Goal: Information Seeking & Learning: Find specific page/section

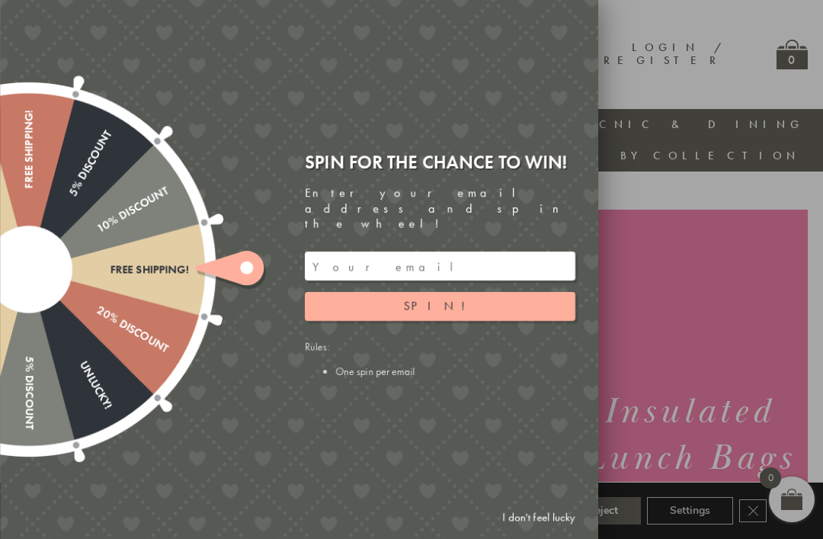
click at [755, 27] on div at bounding box center [411, 269] width 823 height 539
click at [541, 509] on link "I don't feel lucky" at bounding box center [539, 517] width 88 height 28
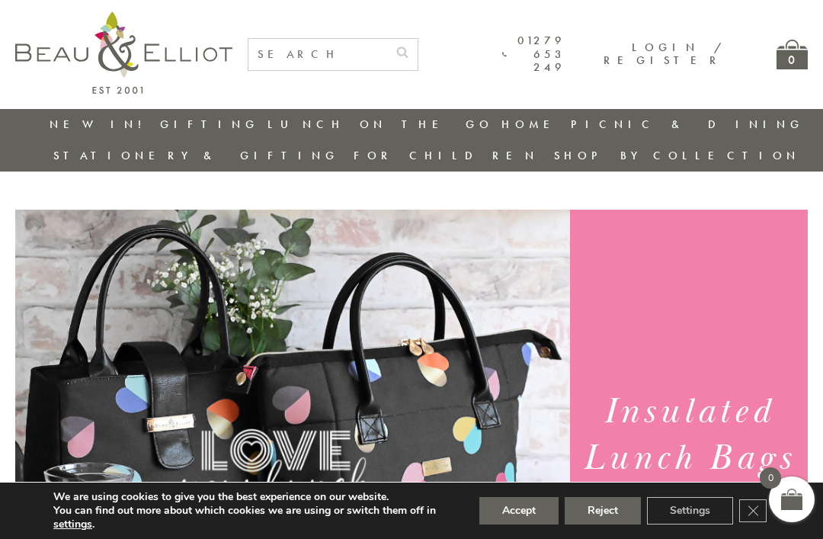
click at [608, 512] on button "Reject" at bounding box center [603, 510] width 76 height 27
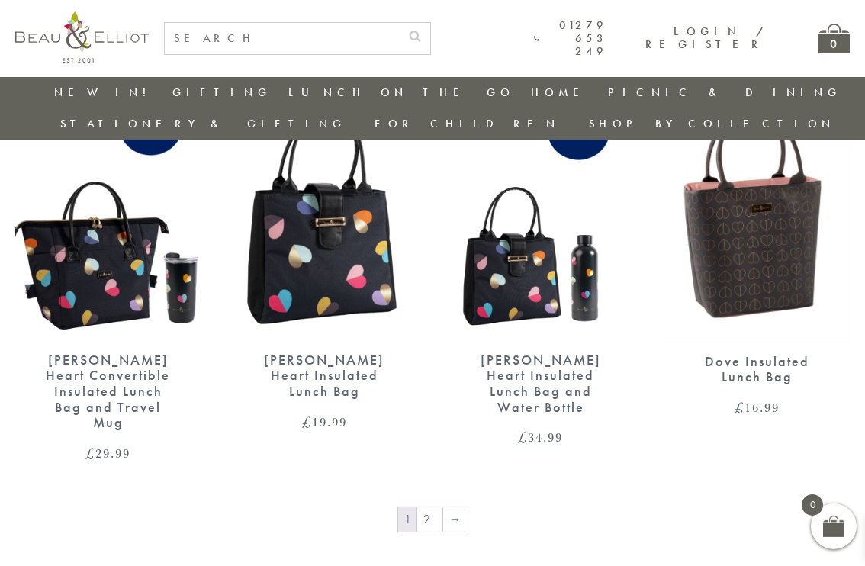
scroll to position [2286, 0]
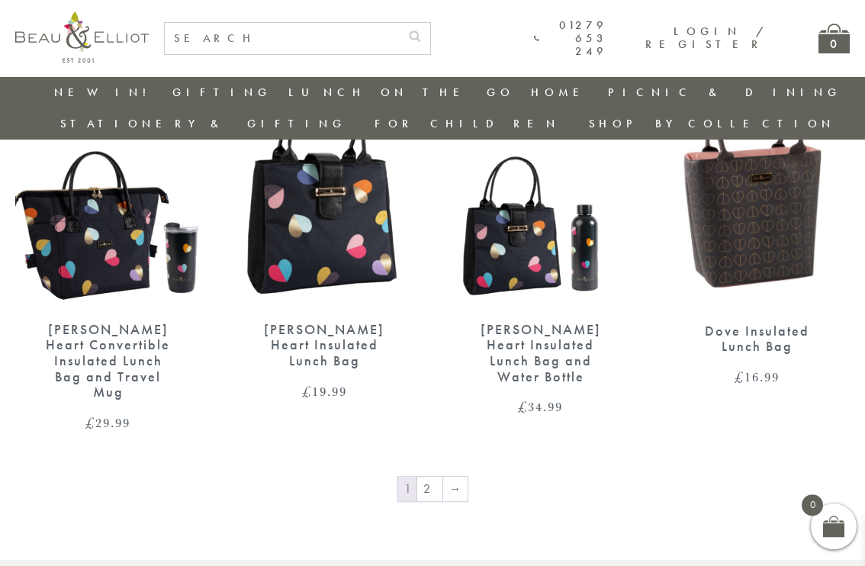
click at [435, 477] on link "2" at bounding box center [429, 489] width 25 height 24
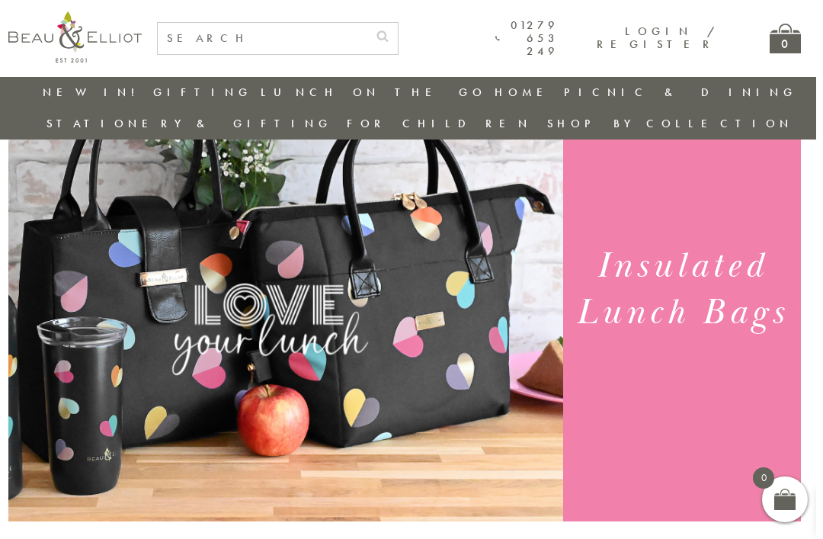
scroll to position [0, 15]
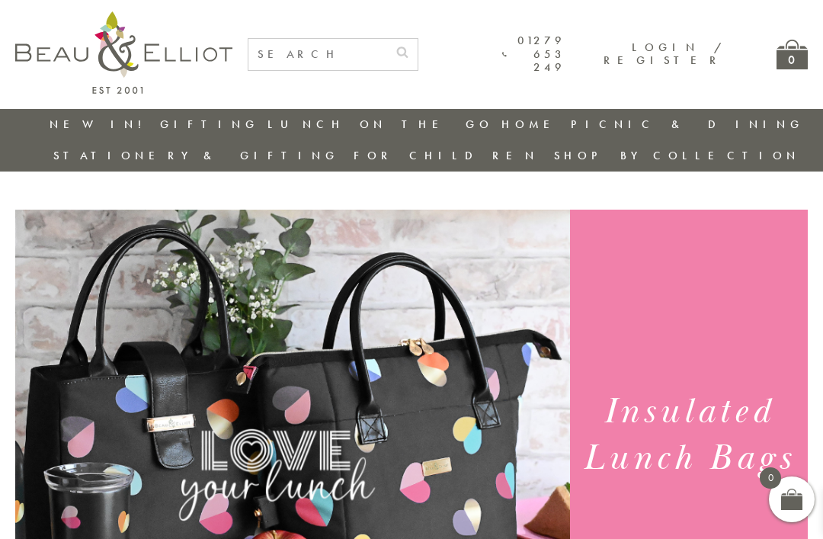
click at [337, 57] on input "text" at bounding box center [318, 54] width 139 height 31
type input "Sale"
click at [418, 50] on button "submit" at bounding box center [402, 51] width 30 height 24
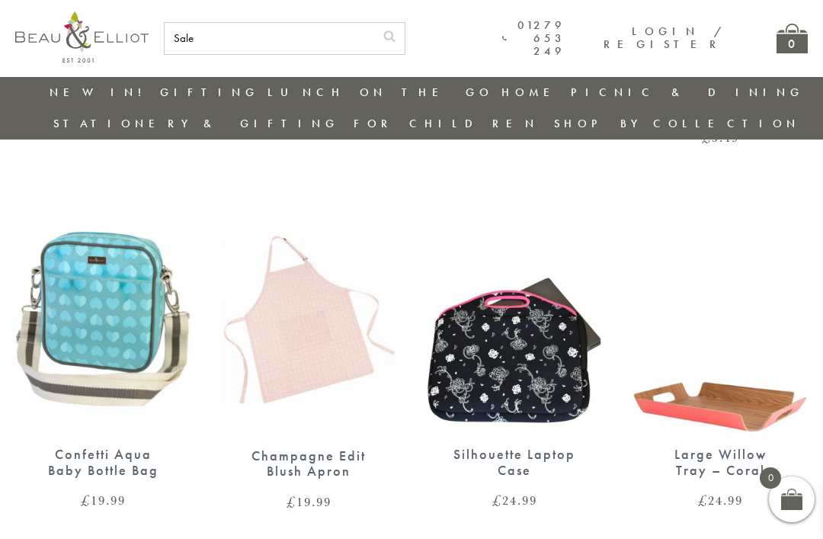
scroll to position [2286, 0]
